Goal: Transaction & Acquisition: Purchase product/service

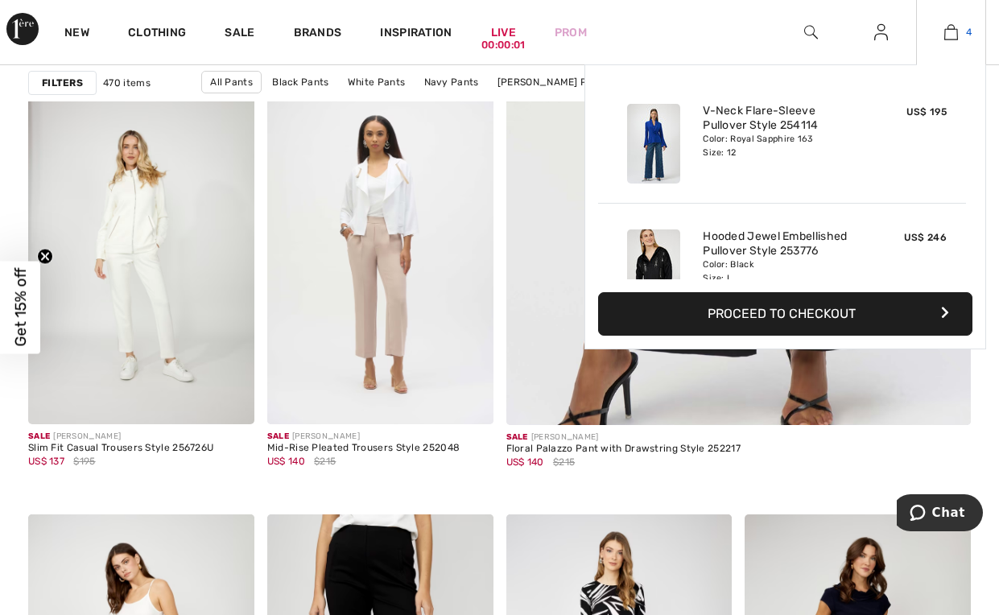
click at [956, 31] on img at bounding box center [951, 32] width 14 height 19
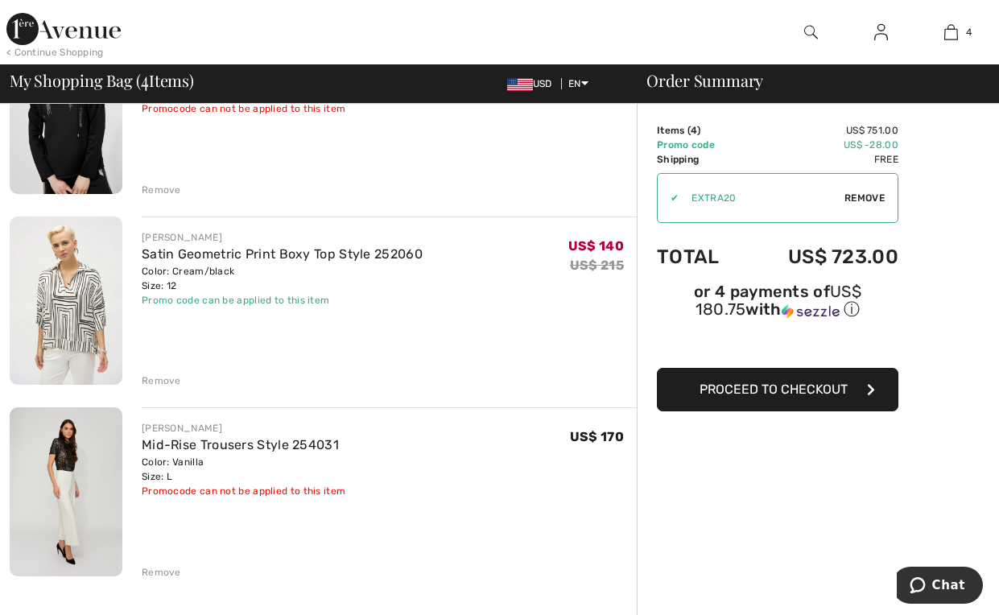
scroll to position [483, 0]
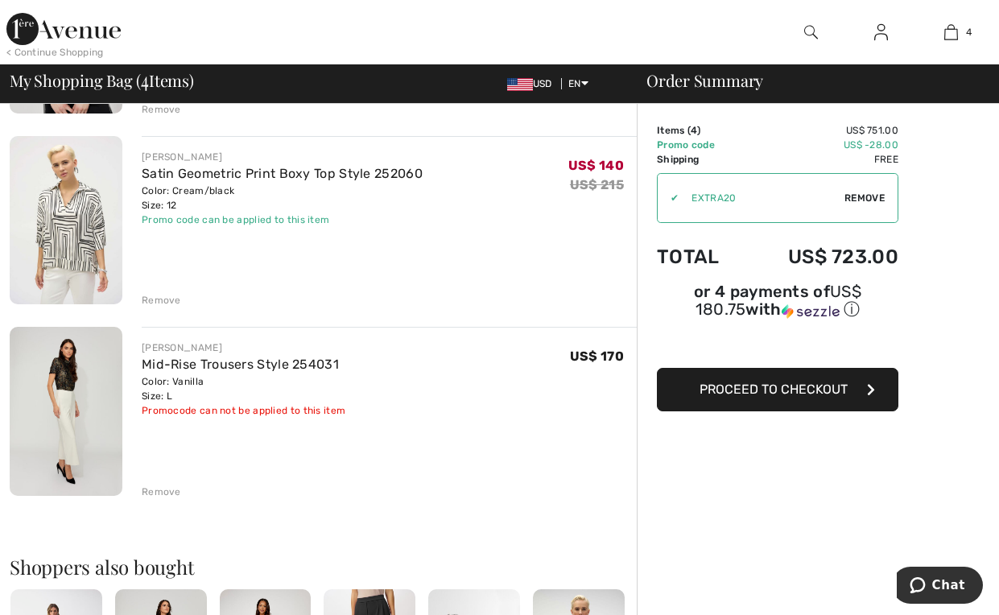
click at [795, 385] on span "Proceed to Checkout" at bounding box center [774, 389] width 148 height 15
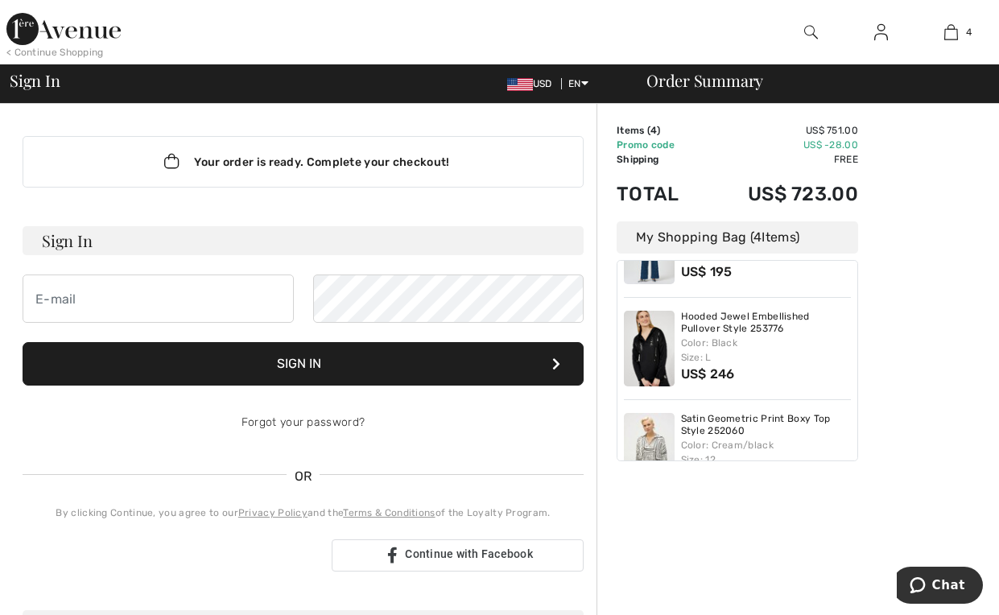
scroll to position [71, 0]
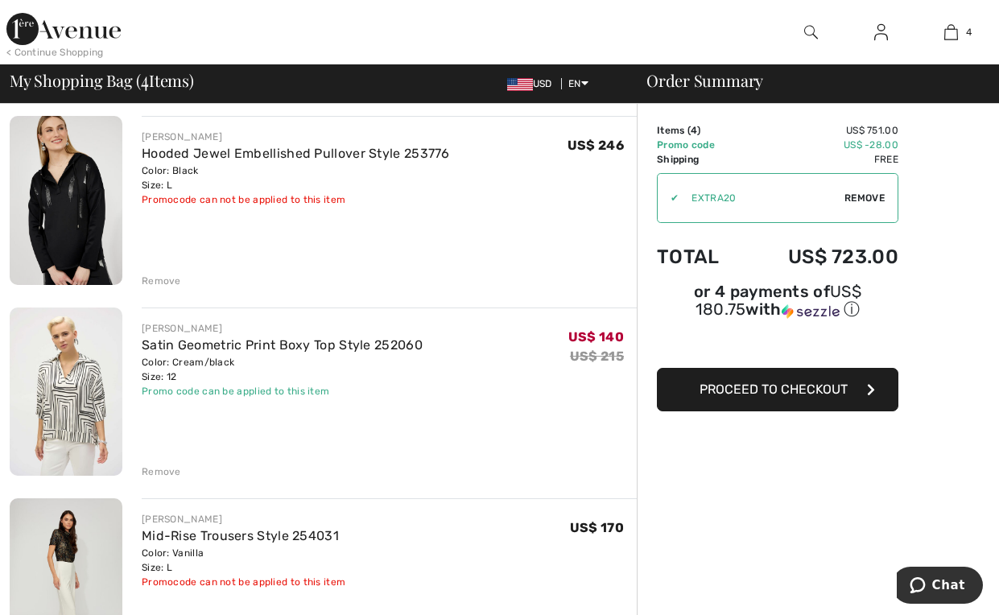
scroll to position [322, 0]
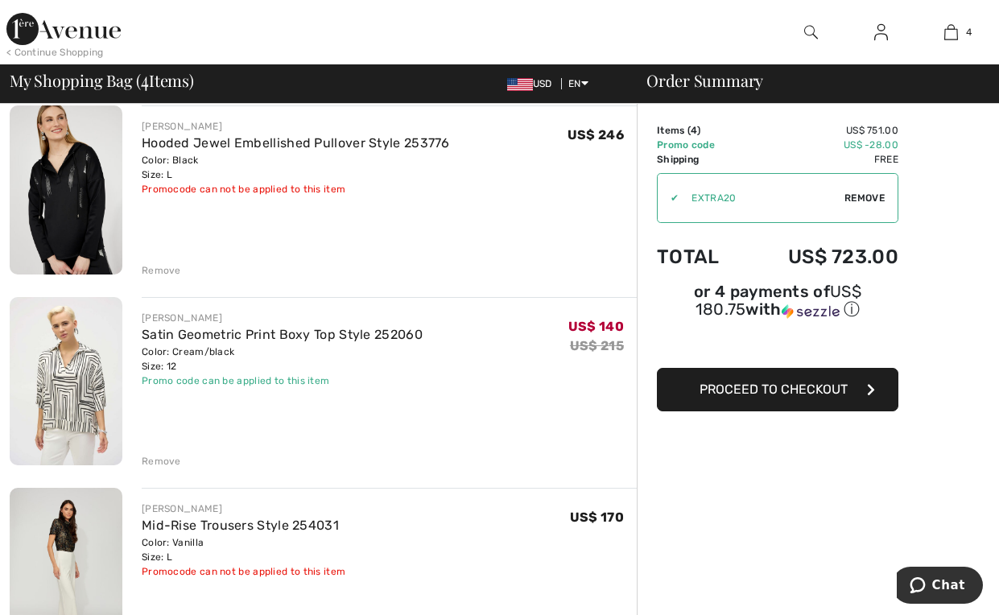
click at [770, 387] on span "Proceed to Checkout" at bounding box center [774, 389] width 148 height 15
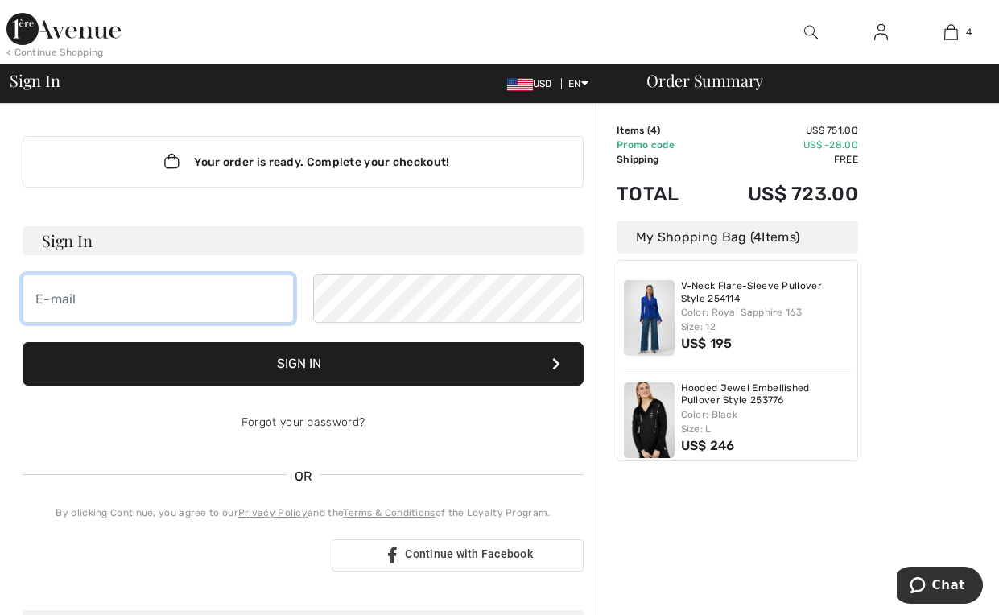
click at [108, 299] on input "email" at bounding box center [158, 299] width 271 height 48
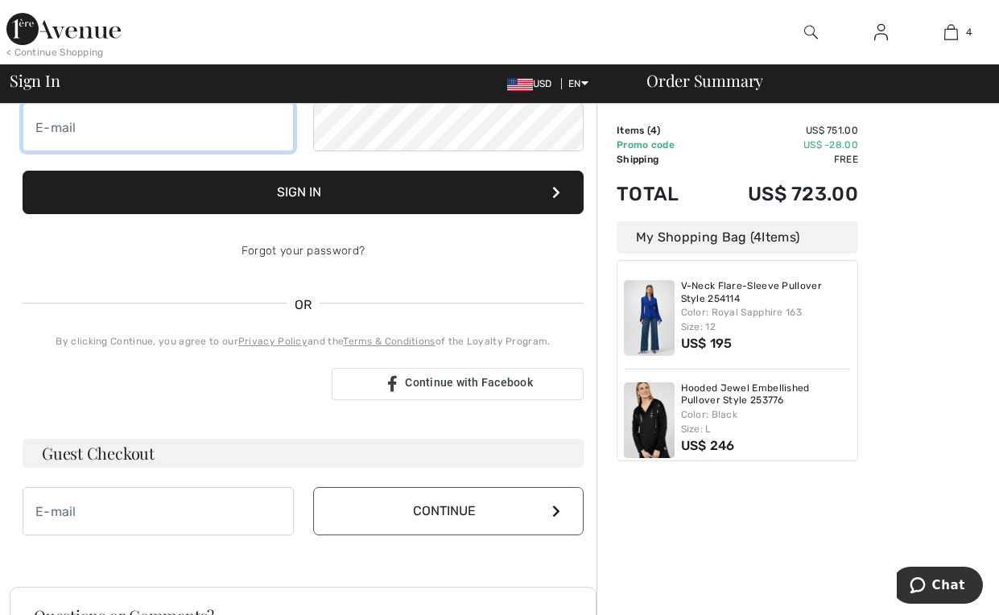
scroll to position [242, 0]
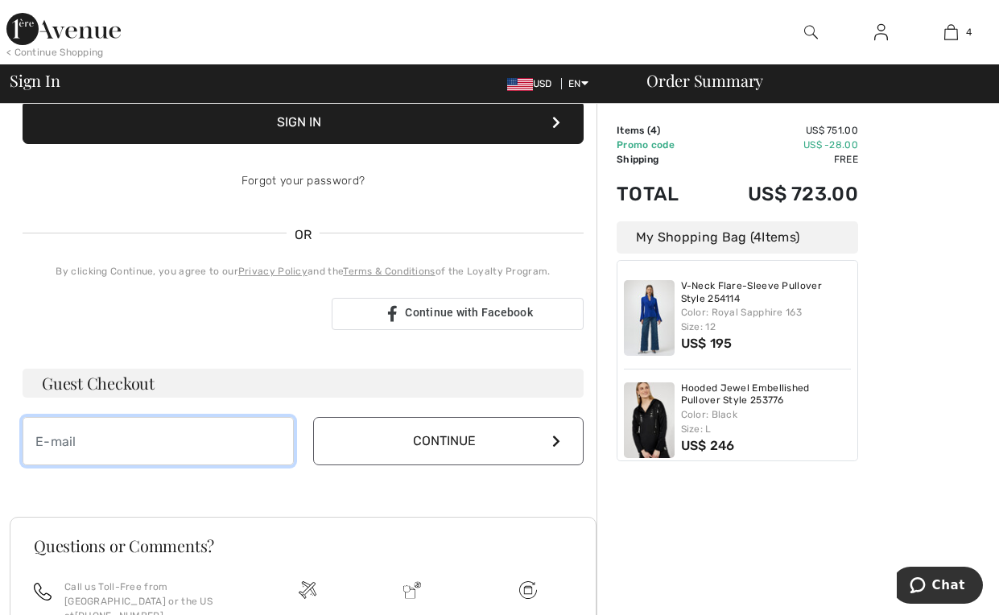
click at [250, 445] on input "email" at bounding box center [158, 441] width 271 height 48
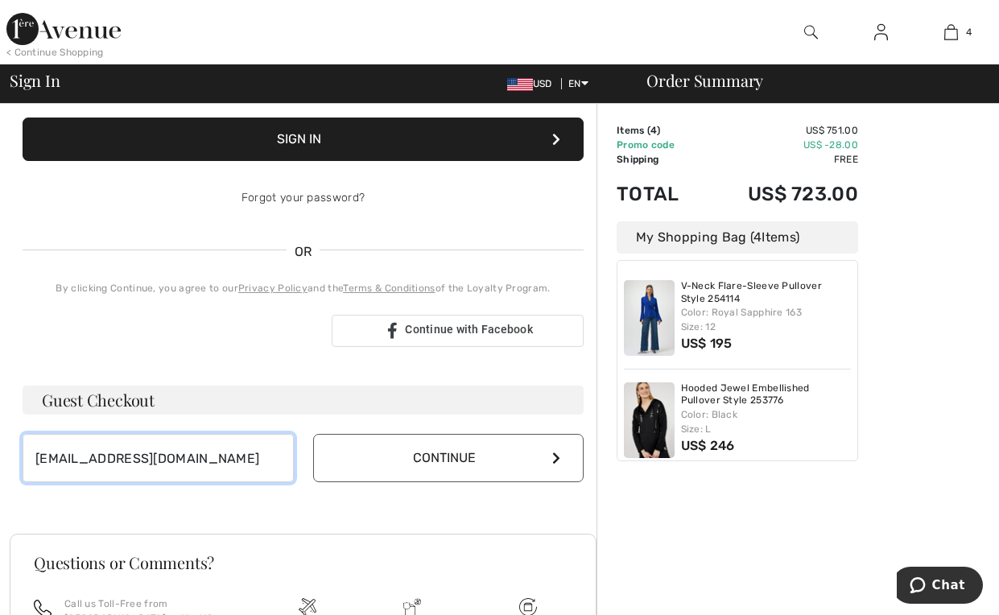
type input "[EMAIL_ADDRESS][DOMAIN_NAME]"
click at [481, 451] on button "Continue" at bounding box center [448, 458] width 271 height 48
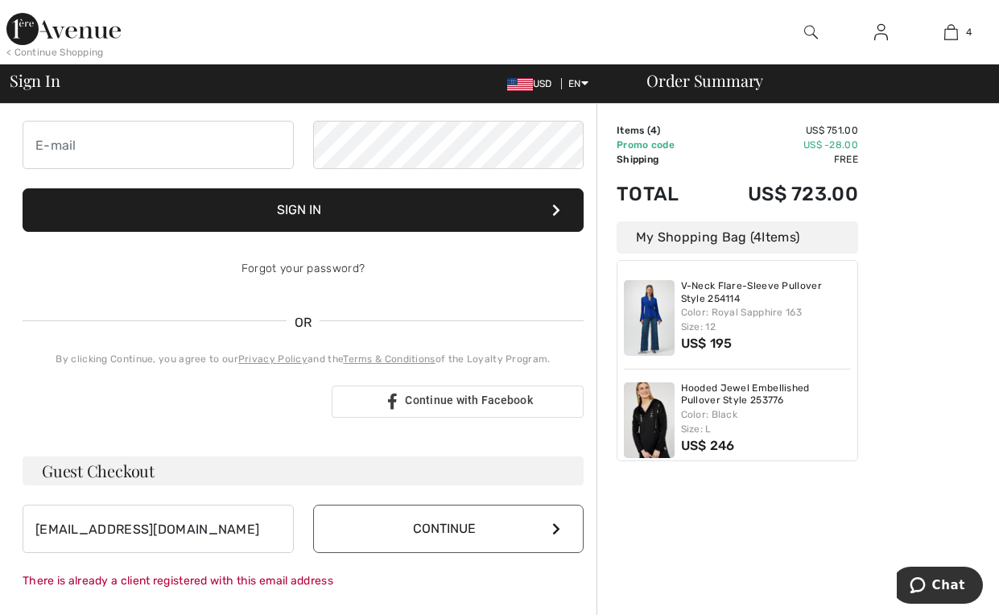
scroll to position [0, 0]
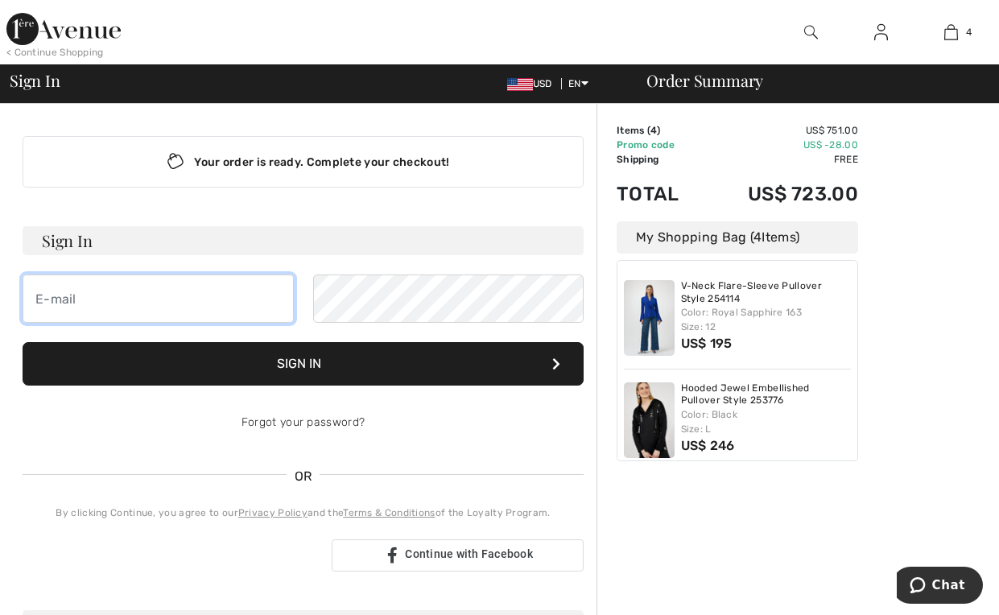
click at [235, 298] on input "email" at bounding box center [158, 299] width 271 height 48
type input "[EMAIL_ADDRESS][DOMAIN_NAME]"
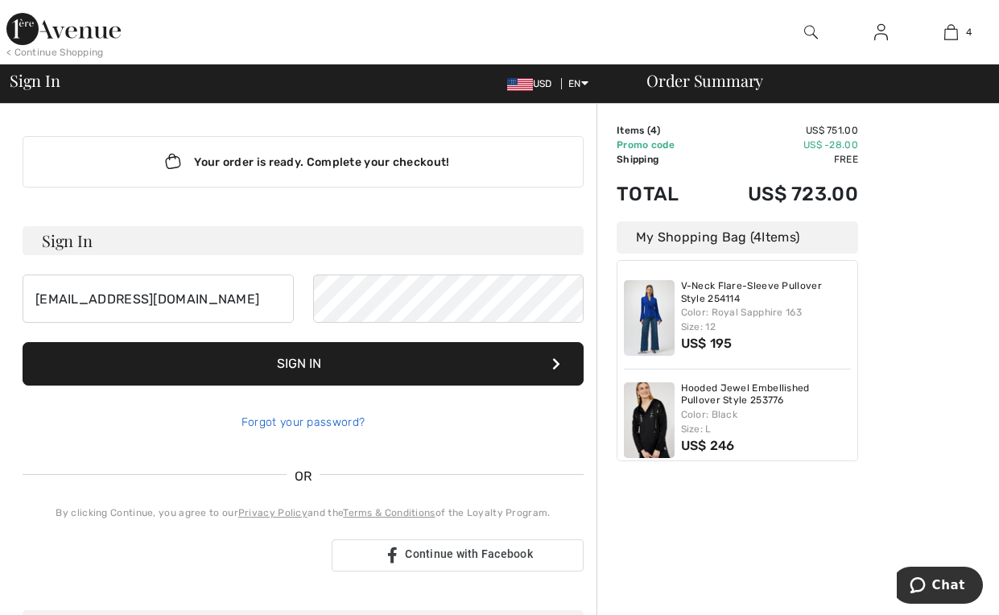
click at [304, 427] on link "Forgot your password?" at bounding box center [303, 422] width 123 height 14
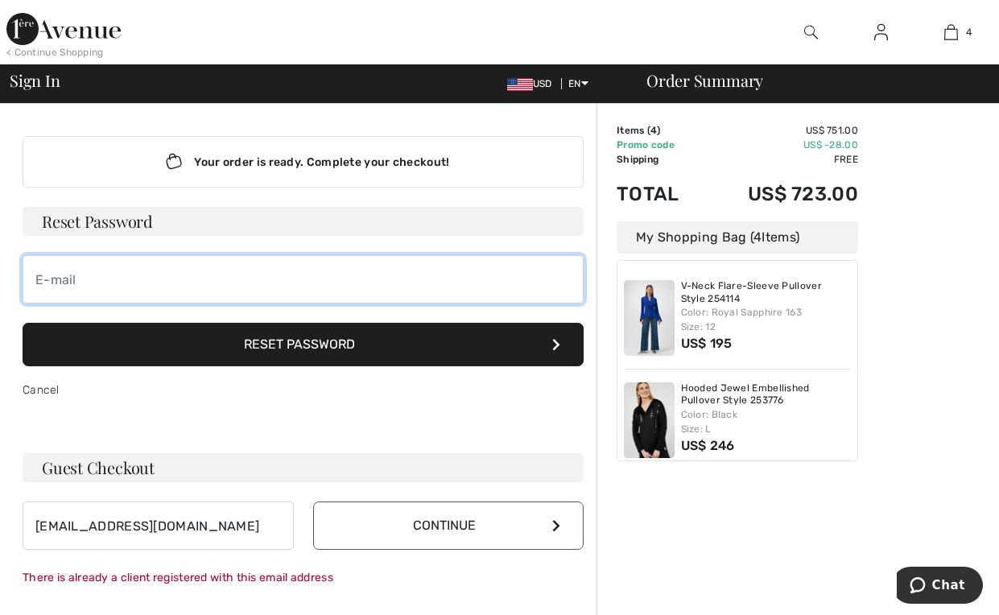
click at [283, 282] on input "email" at bounding box center [303, 279] width 561 height 48
type input "stephanieirenesmiles@gmail.com"
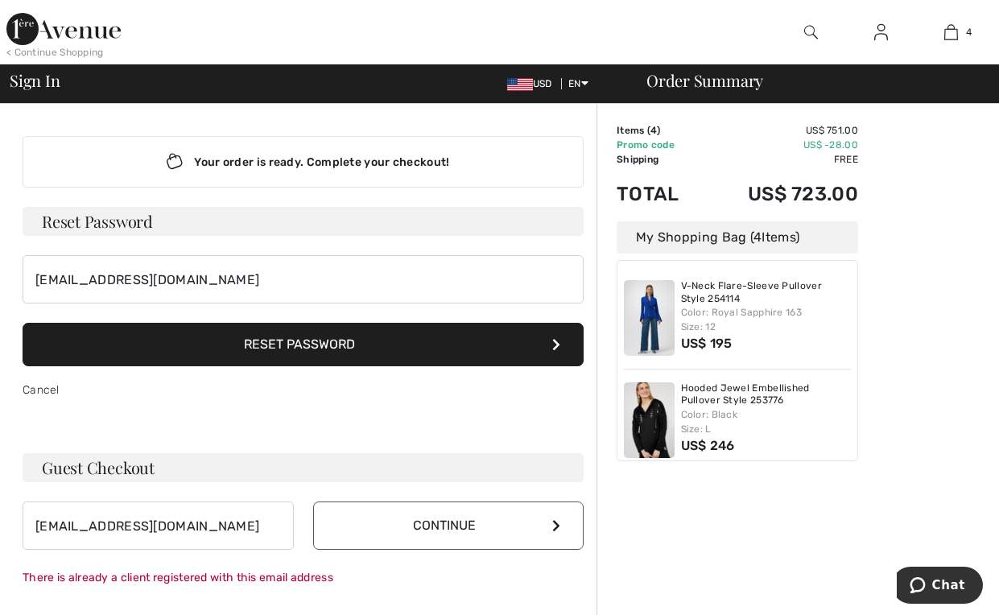
click at [319, 341] on button "Reset Password" at bounding box center [303, 344] width 561 height 43
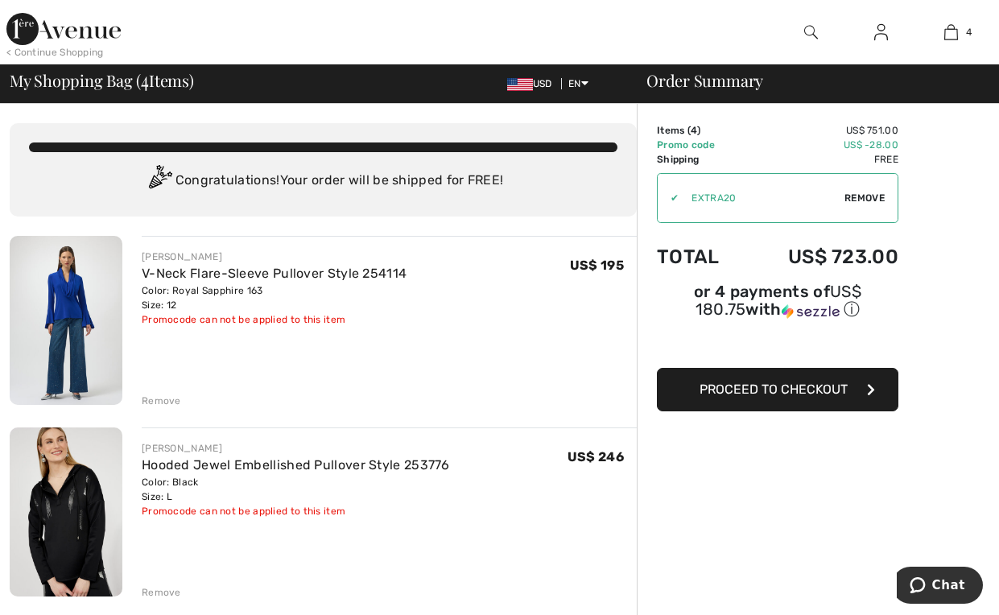
click at [816, 383] on span "Proceed to Checkout" at bounding box center [774, 389] width 148 height 15
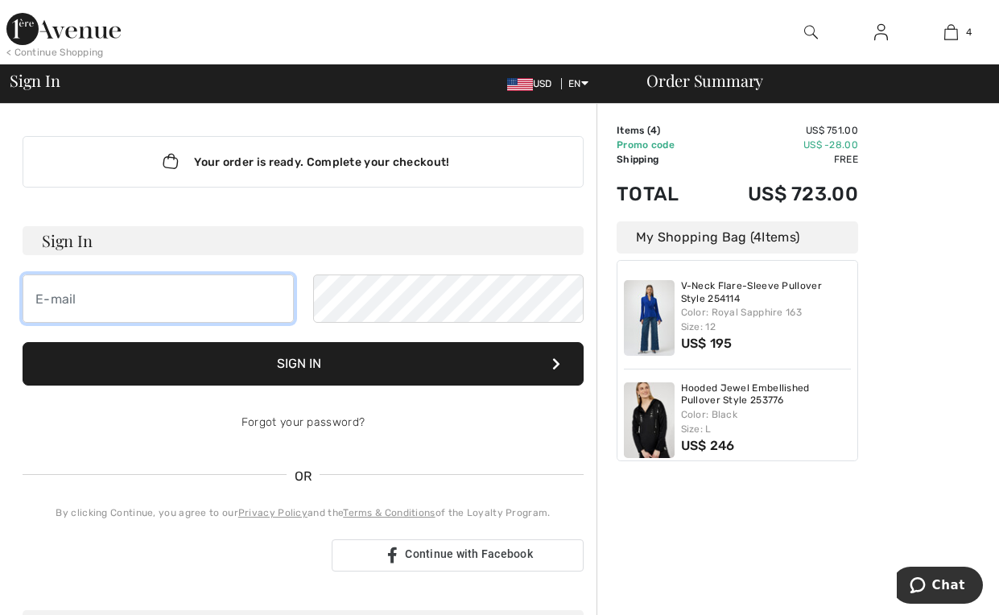
click at [248, 302] on input "email" at bounding box center [158, 299] width 271 height 48
type input "[EMAIL_ADDRESS][DOMAIN_NAME]"
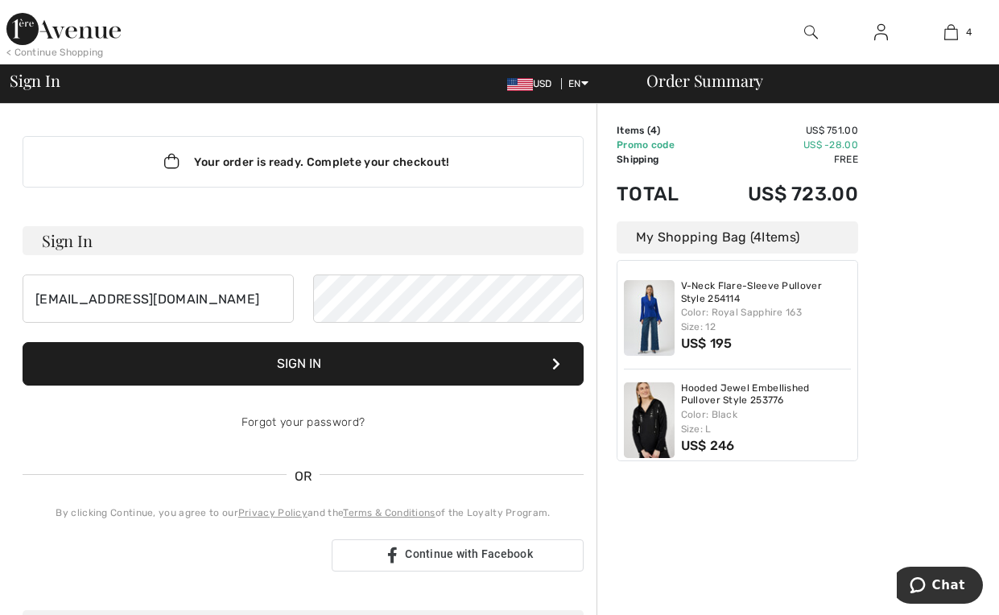
click at [465, 370] on button "Sign In" at bounding box center [303, 363] width 561 height 43
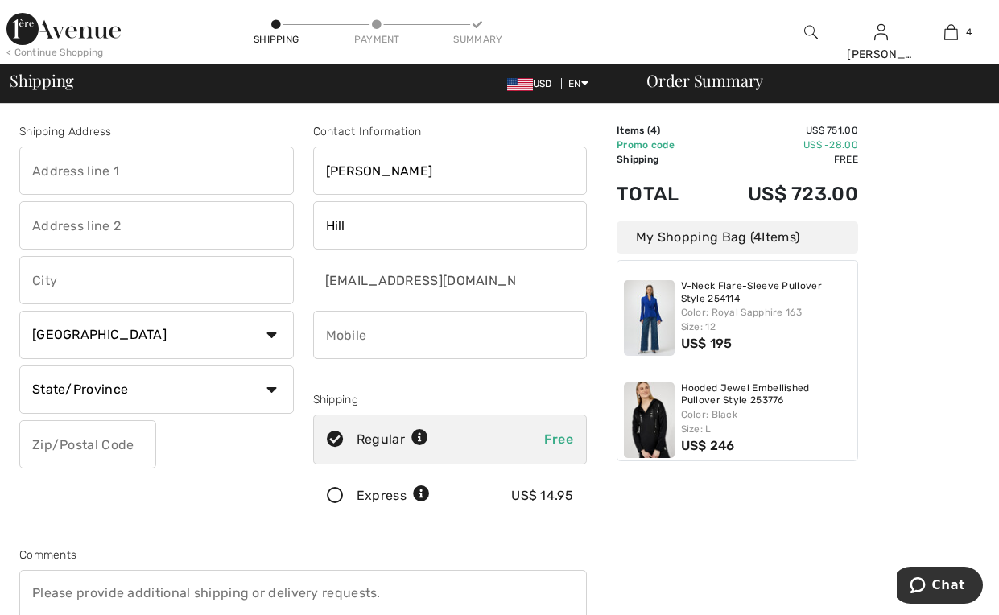
click at [539, 126] on div "Contact Information" at bounding box center [450, 131] width 275 height 17
click at [591, 28] on div "Shipping Payment Summary" at bounding box center [377, 32] width 500 height 64
drag, startPoint x: 353, startPoint y: 173, endPoint x: 392, endPoint y: 140, distance: 50.8
click at [353, 172] on input "[PERSON_NAME]" at bounding box center [450, 171] width 275 height 48
type input "[PERSON_NAME]"
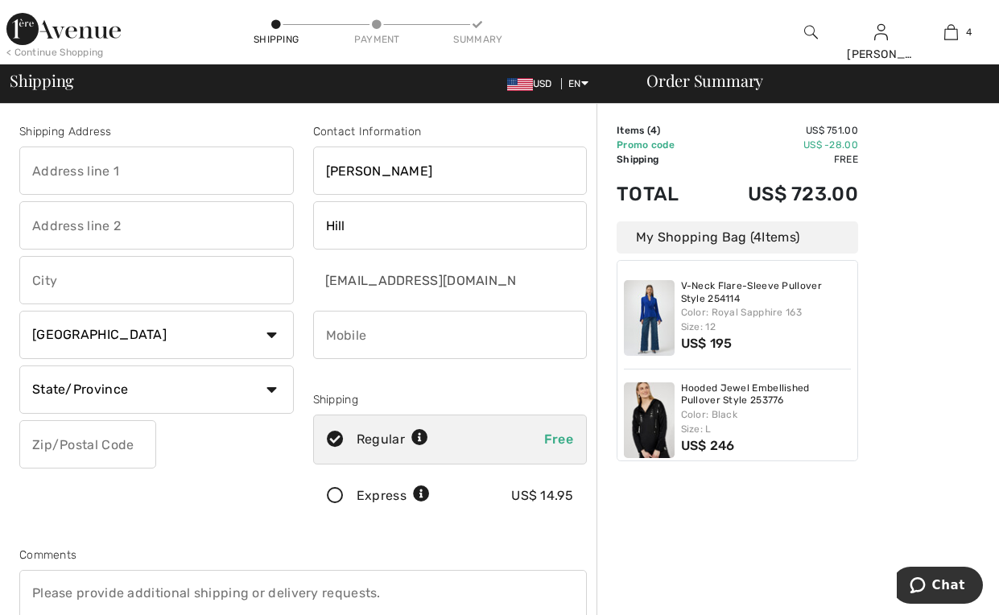
click at [131, 174] on input "text" at bounding box center [156, 171] width 275 height 48
type input "[STREET_ADDRESS]"
click at [163, 288] on input "text" at bounding box center [156, 280] width 275 height 48
type input "Ellicott City"
click at [276, 337] on select "Country Canada United States Afghanistan Aland Islands Albania Algeria American…" at bounding box center [156, 335] width 275 height 48
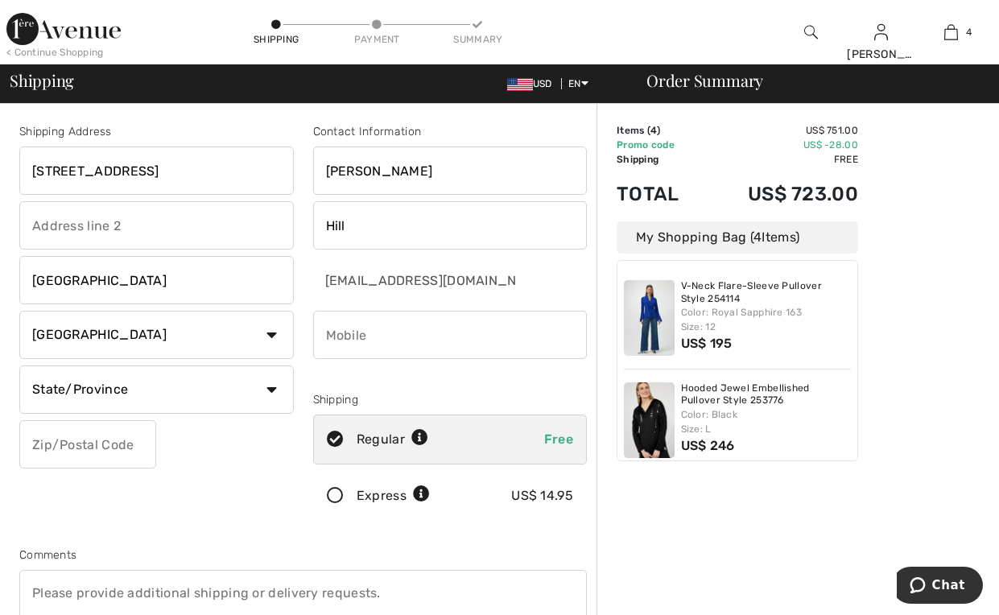
select select "US"
click at [19, 311] on select "Country Canada United States Afghanistan Aland Islands Albania Algeria American…" at bounding box center [156, 335] width 275 height 48
click at [277, 391] on select "State/Province Alabama Alaska American Samoa Arizona Arkansas California Colora…" at bounding box center [156, 390] width 275 height 48
select select "MD"
click at [19, 366] on select "State/Province Alabama Alaska American Samoa Arizona Arkansas California Colora…" at bounding box center [156, 390] width 275 height 48
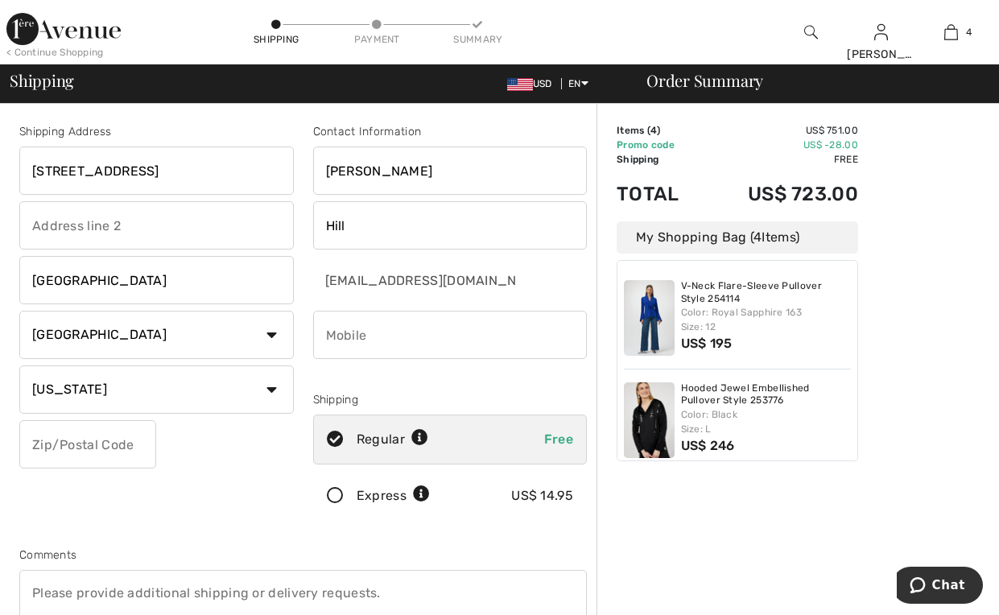
click at [383, 340] on input "phone" at bounding box center [450, 335] width 275 height 48
type input "4439021317"
click at [140, 440] on input "text" at bounding box center [87, 444] width 137 height 48
type input "21042"
click at [335, 492] on icon at bounding box center [335, 496] width 43 height 17
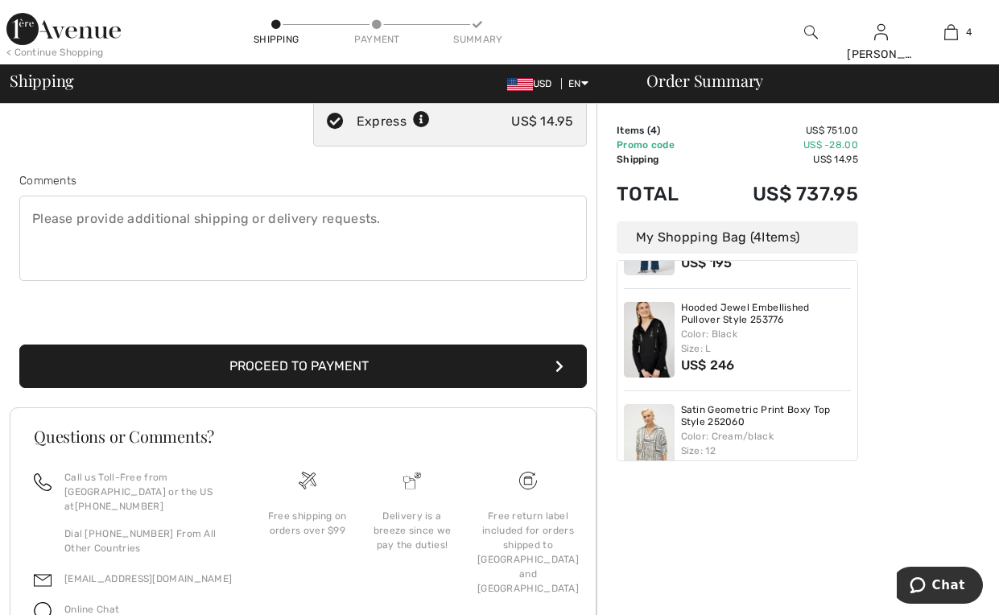
scroll to position [403, 0]
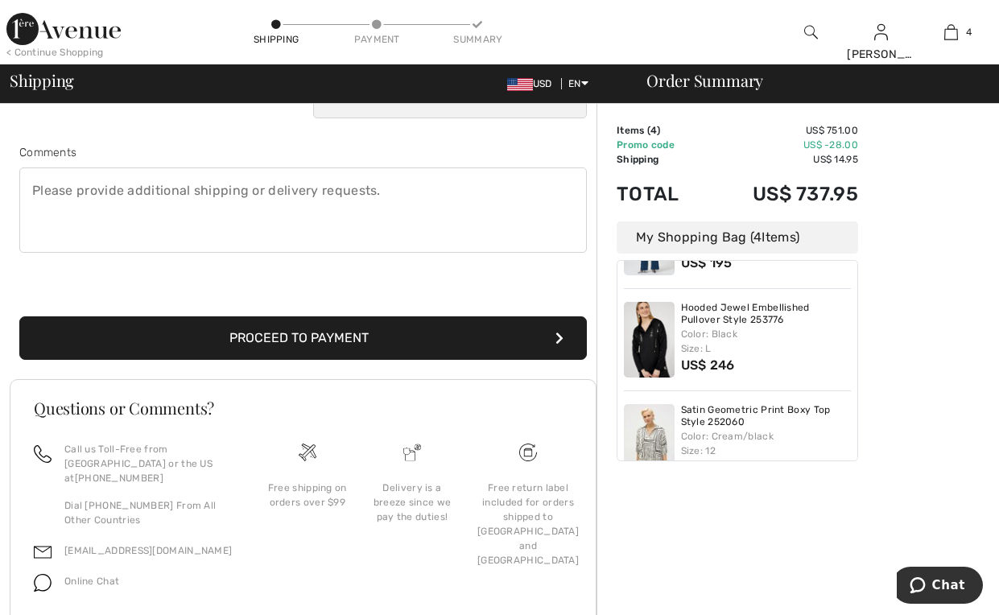
click at [407, 337] on button "Proceed to Payment" at bounding box center [303, 337] width 568 height 43
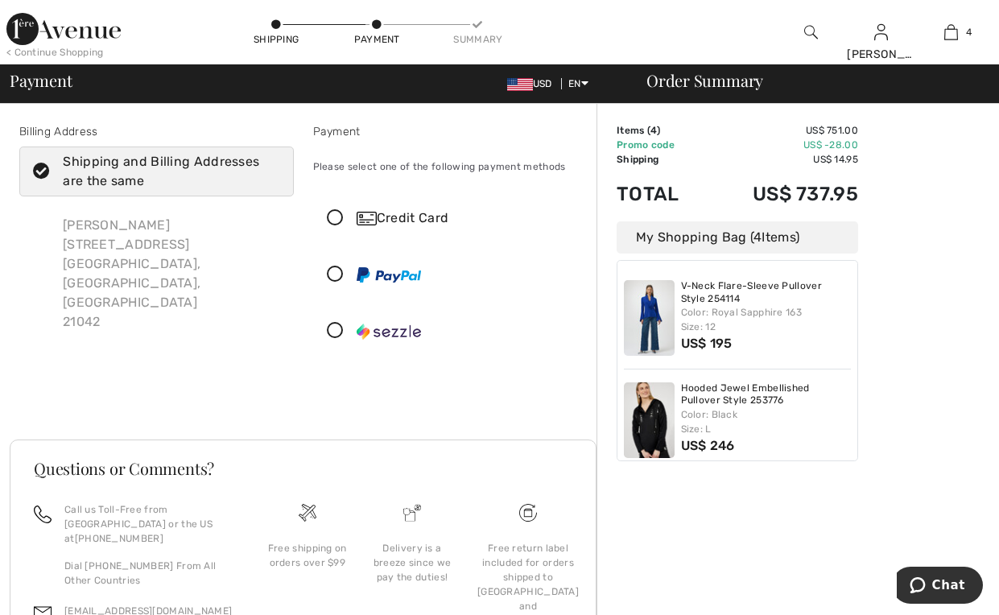
click at [332, 217] on icon at bounding box center [335, 218] width 43 height 17
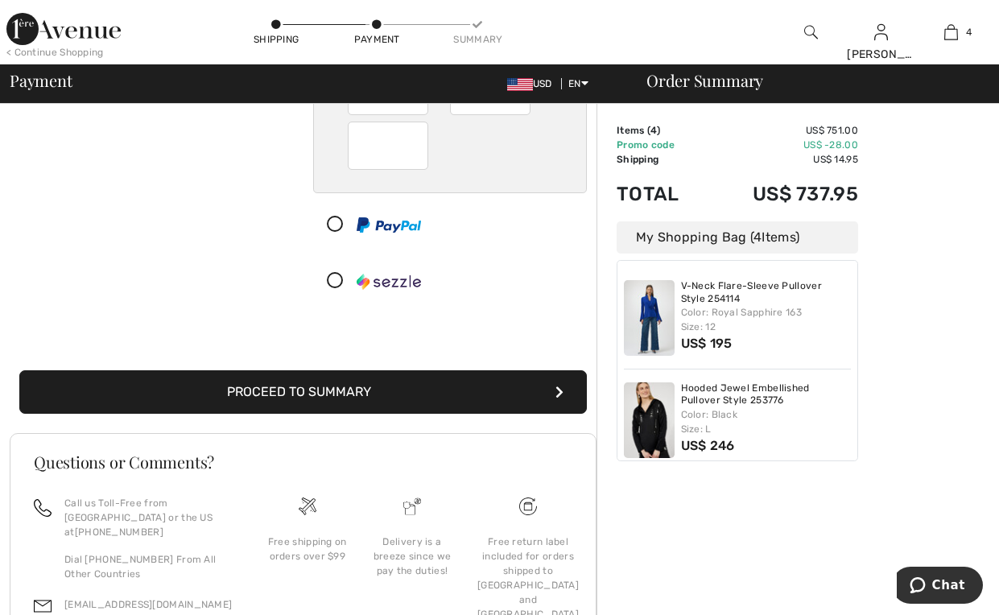
scroll to position [242, 0]
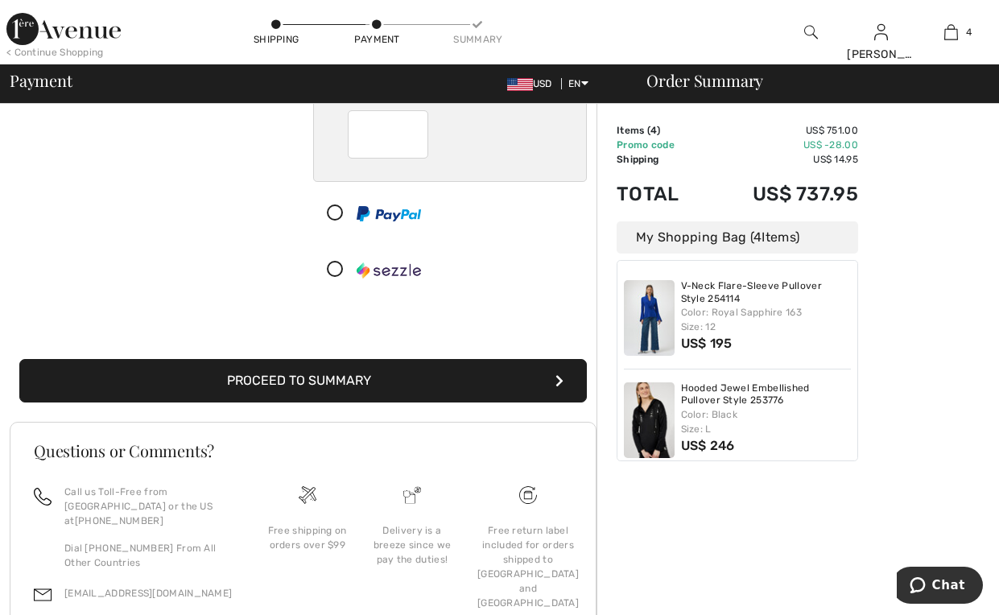
click at [472, 378] on button "Proceed to Summary" at bounding box center [303, 380] width 568 height 43
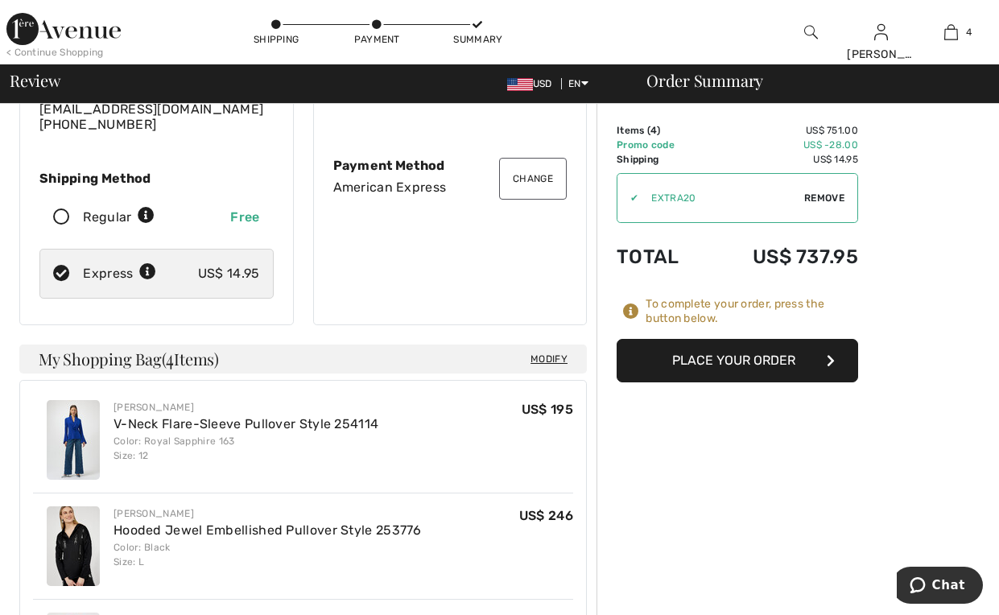
scroll to position [242, 0]
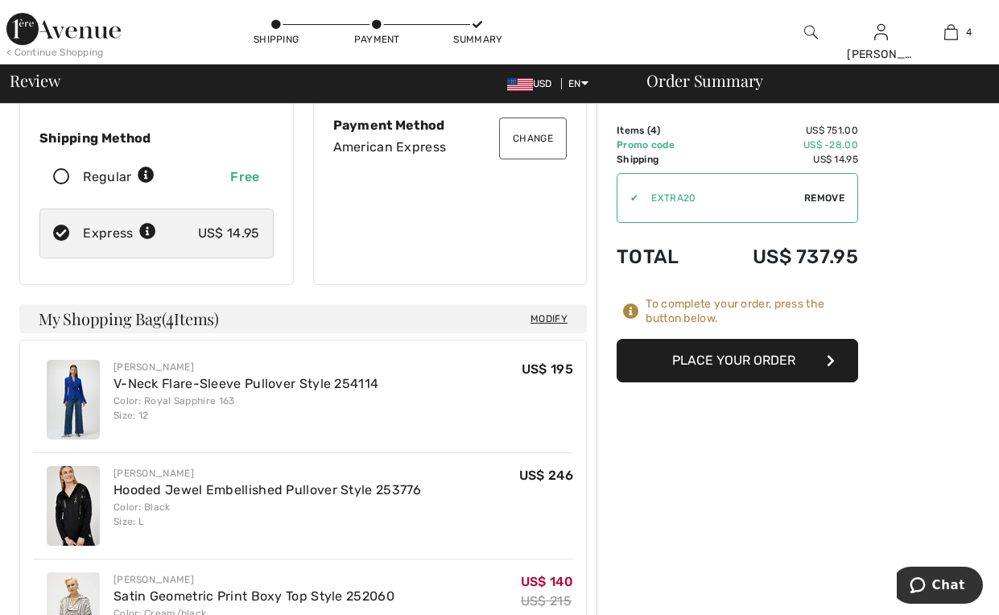
click at [746, 353] on button "Place Your Order" at bounding box center [738, 360] width 242 height 43
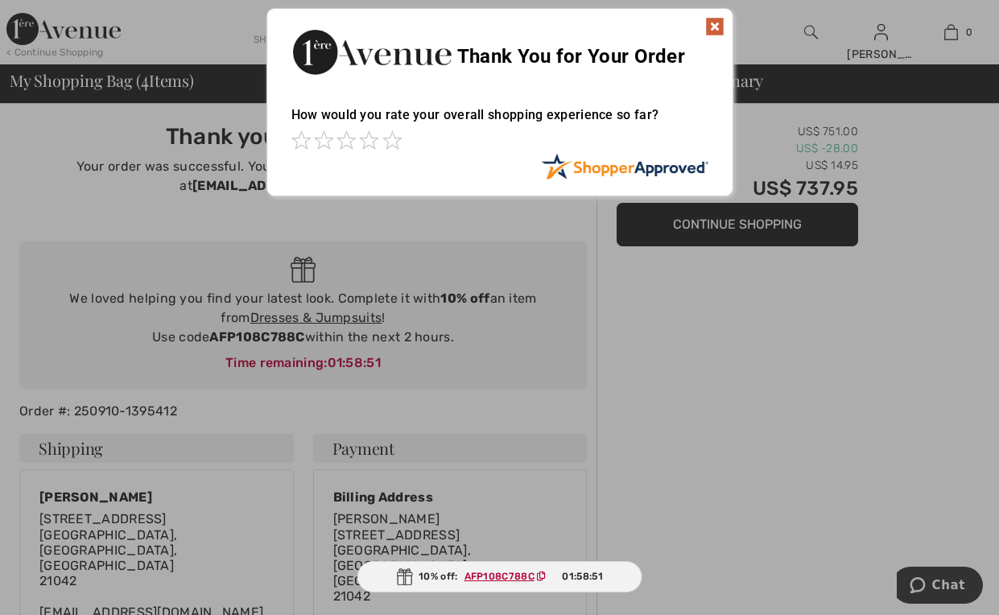
click at [712, 23] on img at bounding box center [714, 26] width 19 height 19
